Goal: Information Seeking & Learning: Learn about a topic

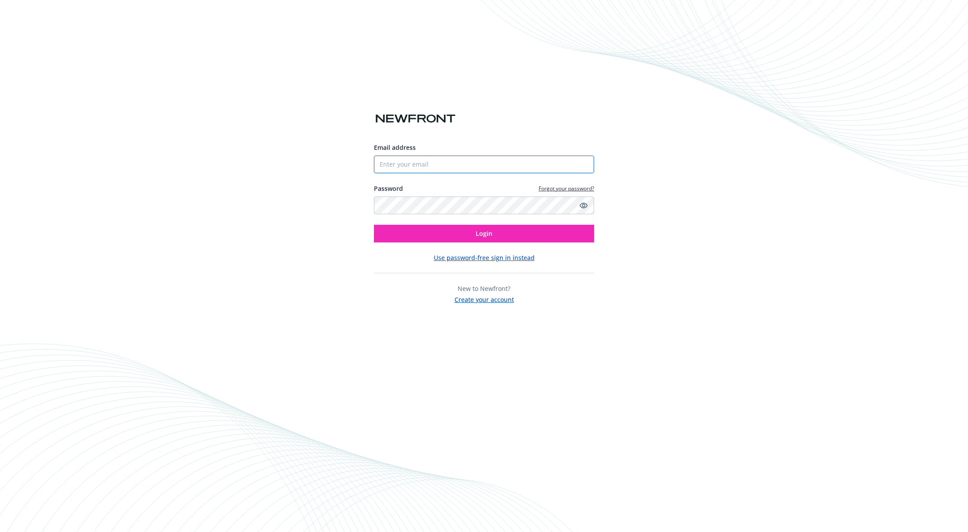
click at [440, 164] on input "Email address" at bounding box center [484, 165] width 220 height 18
type input "[PERSON_NAME][EMAIL_ADDRESS][PERSON_NAME][DOMAIN_NAME]"
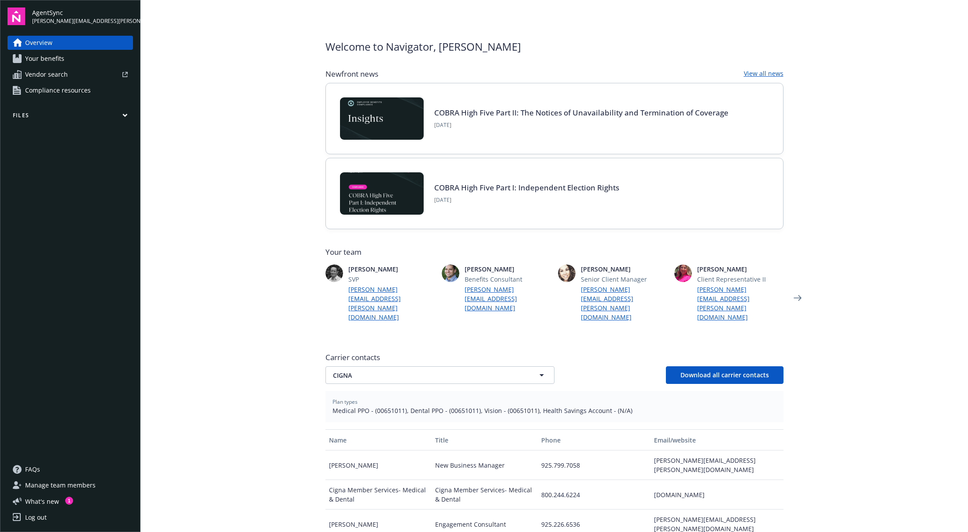
click at [60, 58] on span "Your benefits" at bounding box center [44, 59] width 39 height 14
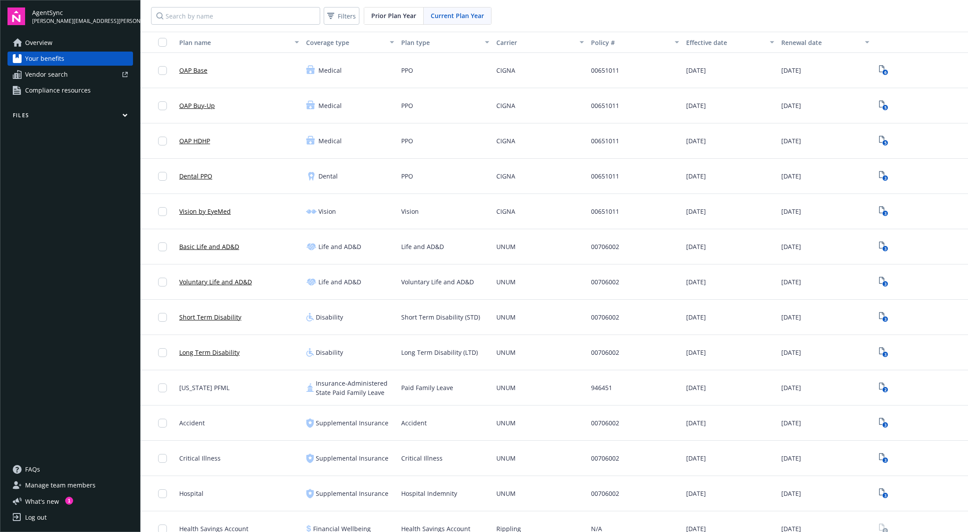
click at [48, 44] on span "Overview" at bounding box center [38, 43] width 27 height 14
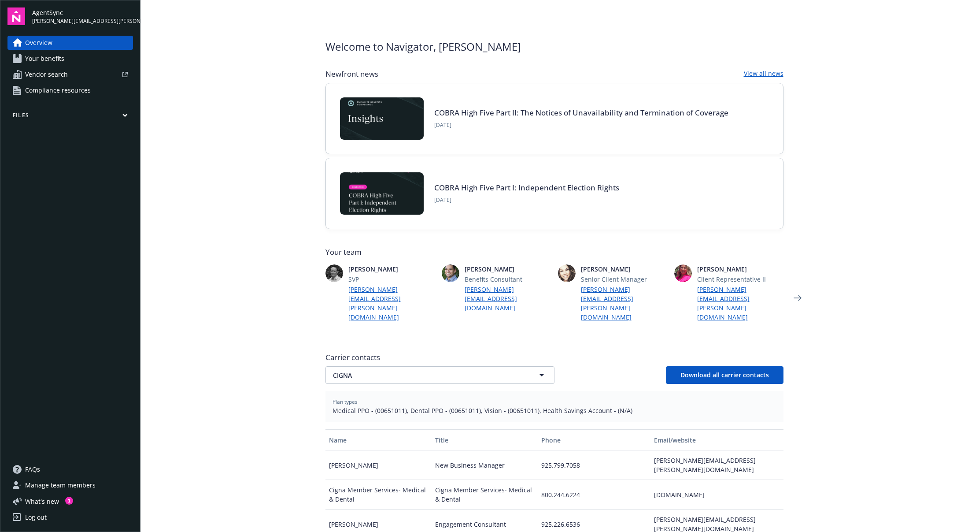
click at [80, 16] on span "AgentSync" at bounding box center [82, 12] width 101 height 9
click at [73, 61] on link "Your benefits" at bounding box center [70, 59] width 126 height 14
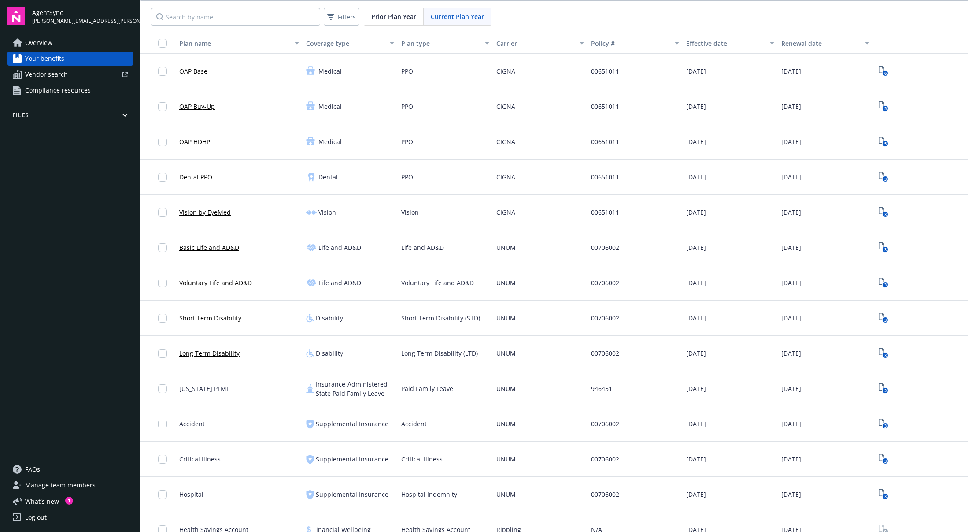
click at [31, 470] on span "FAQs" at bounding box center [32, 469] width 15 height 14
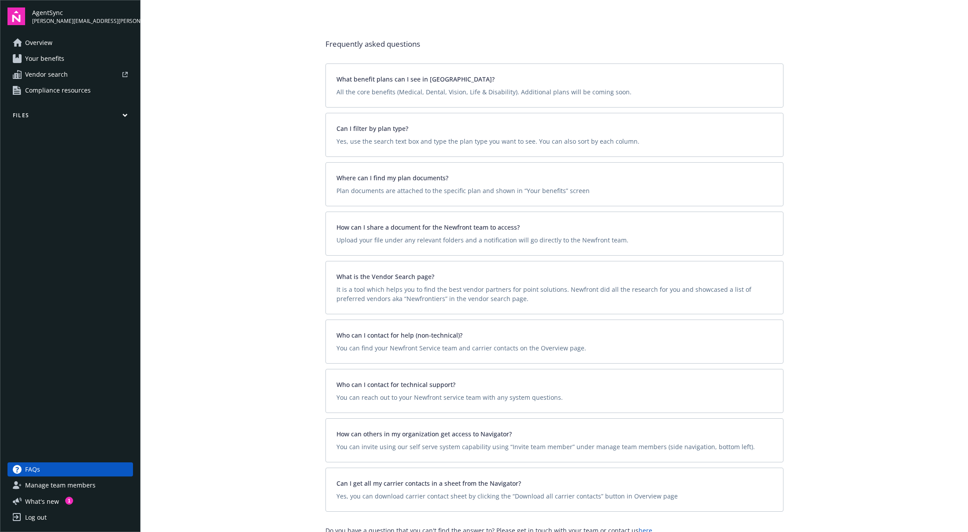
click at [36, 91] on span "Compliance resources" at bounding box center [58, 90] width 66 height 14
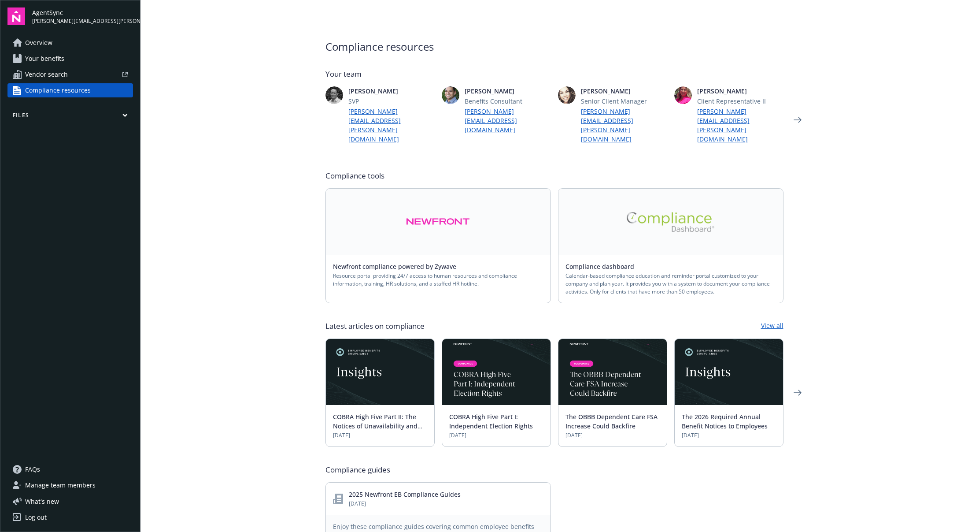
click at [35, 57] on span "Your benefits" at bounding box center [44, 59] width 39 height 14
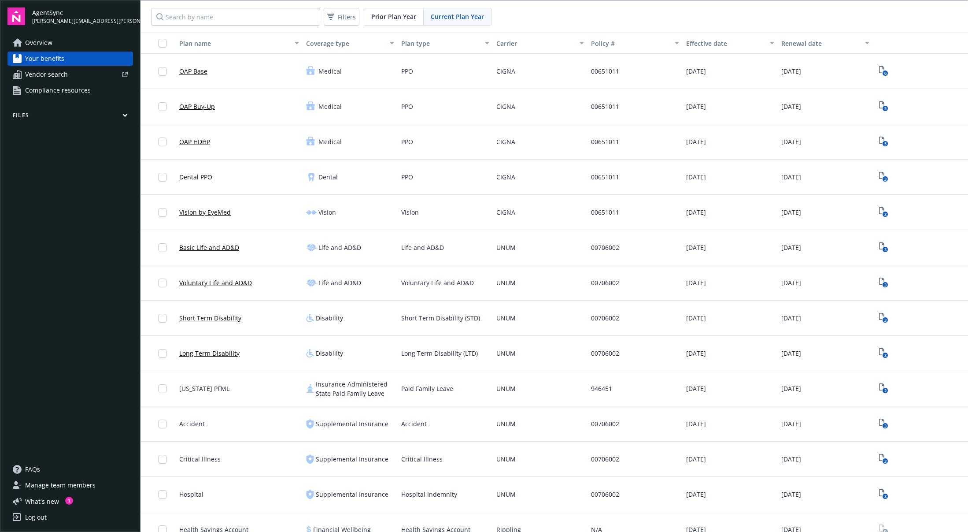
click at [37, 42] on span "Overview" at bounding box center [38, 43] width 27 height 14
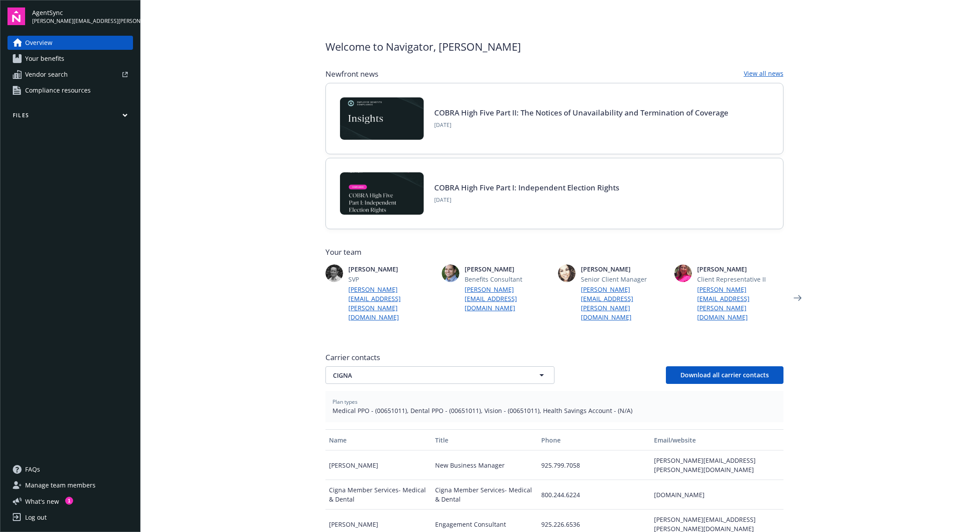
scroll to position [0, 0]
